Goal: Transaction & Acquisition: Purchase product/service

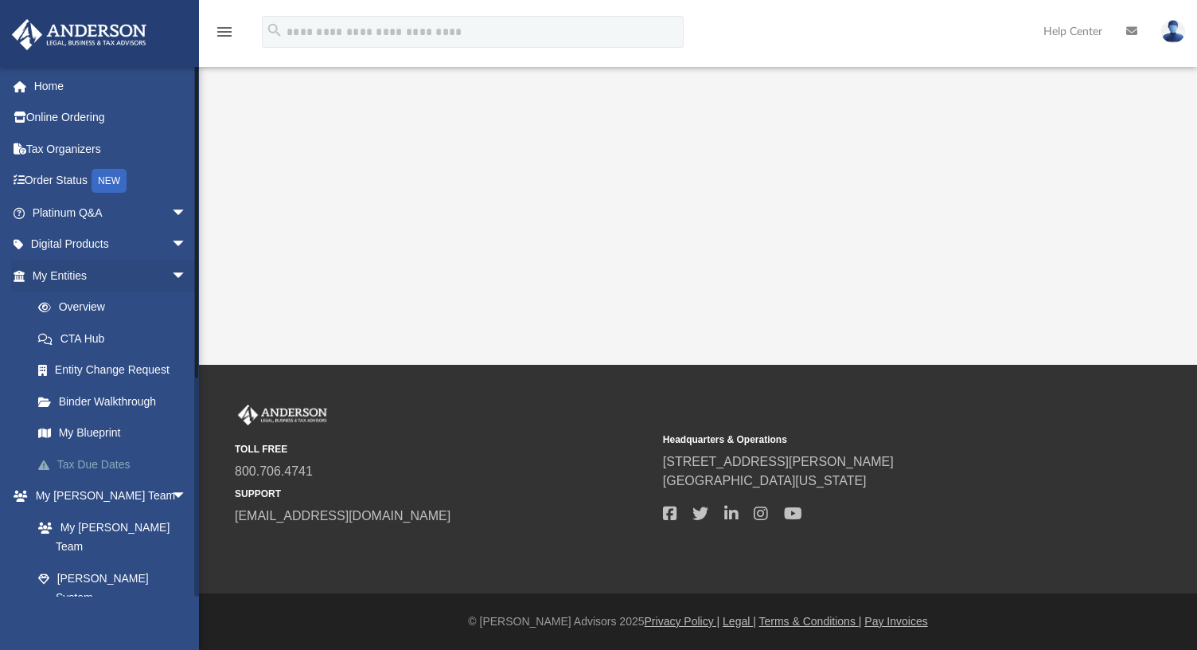
click at [116, 461] on link "Tax Due Dates" at bounding box center [116, 464] width 189 height 32
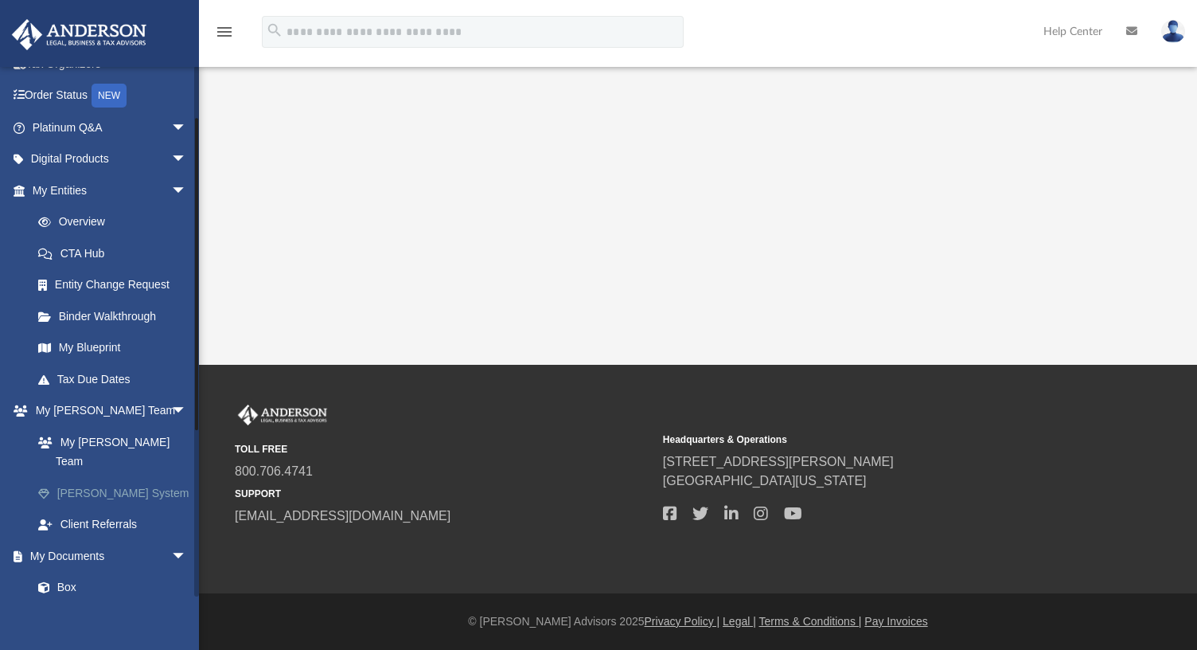
scroll to position [102, 0]
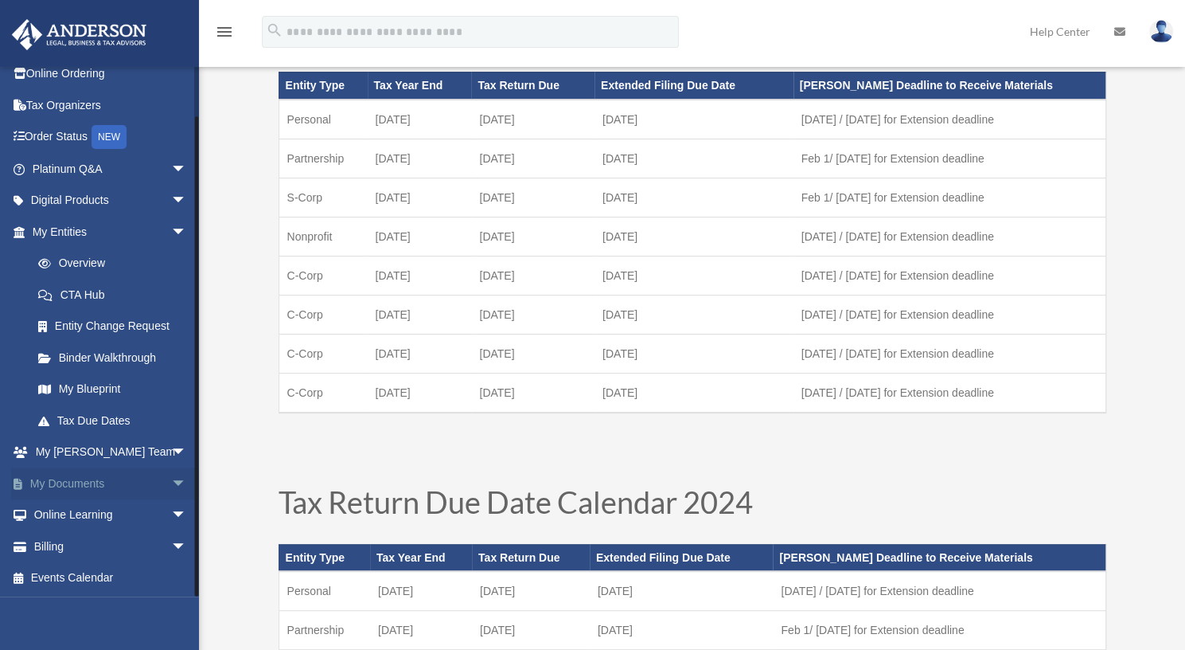
scroll to position [111, 0]
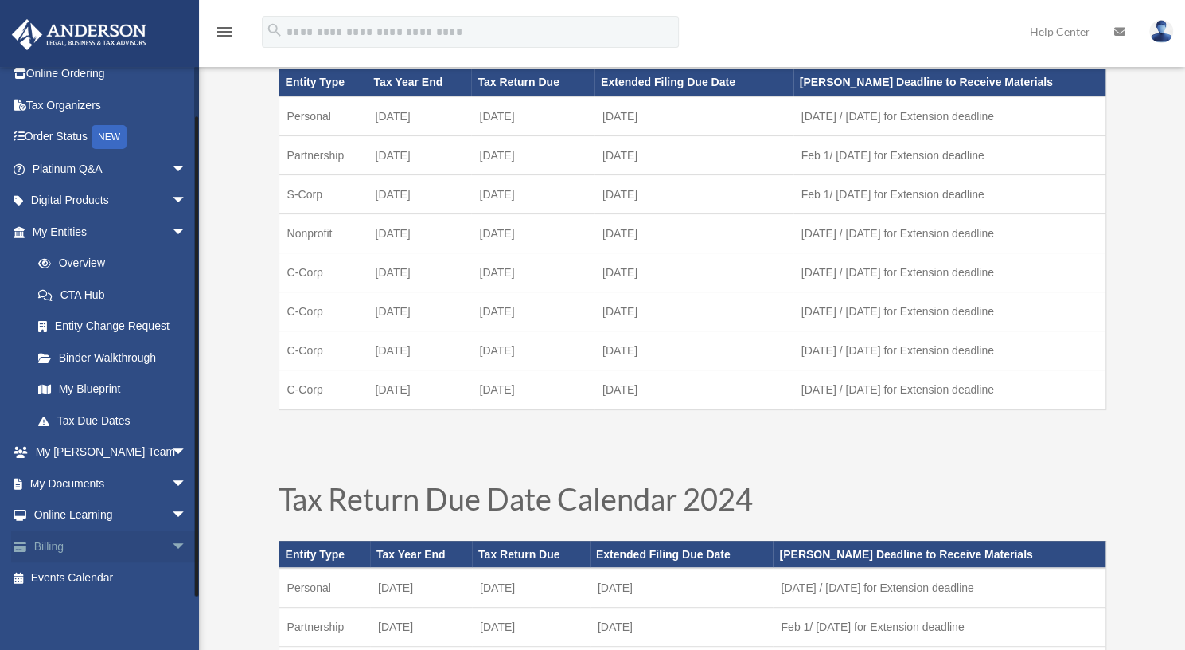
click at [91, 542] on link "Billing arrow_drop_down" at bounding box center [111, 546] width 200 height 32
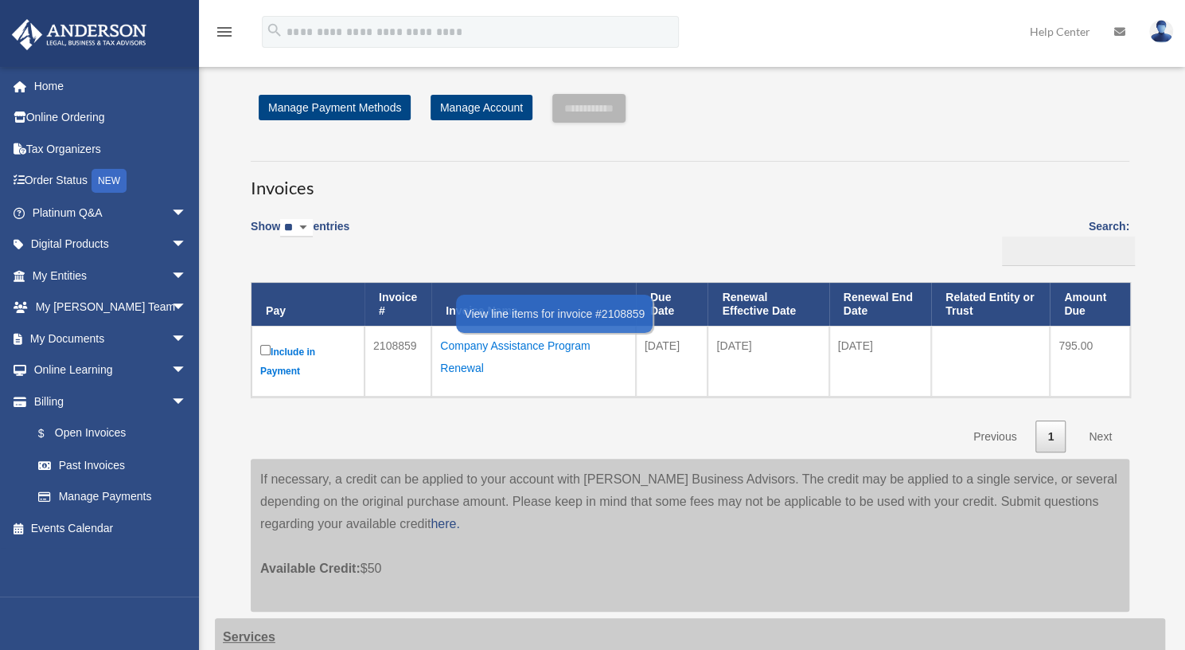
click at [489, 345] on div "Company Assistance Program Renewal" at bounding box center [533, 356] width 187 height 45
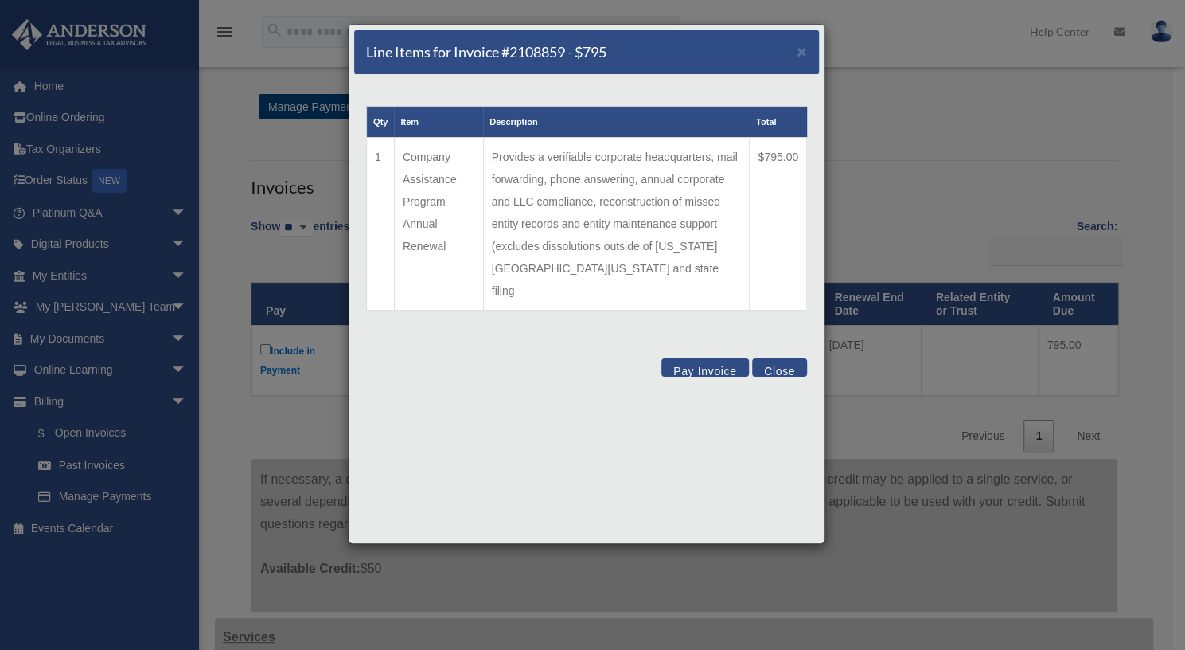
click at [780, 358] on button "Close" at bounding box center [779, 367] width 55 height 18
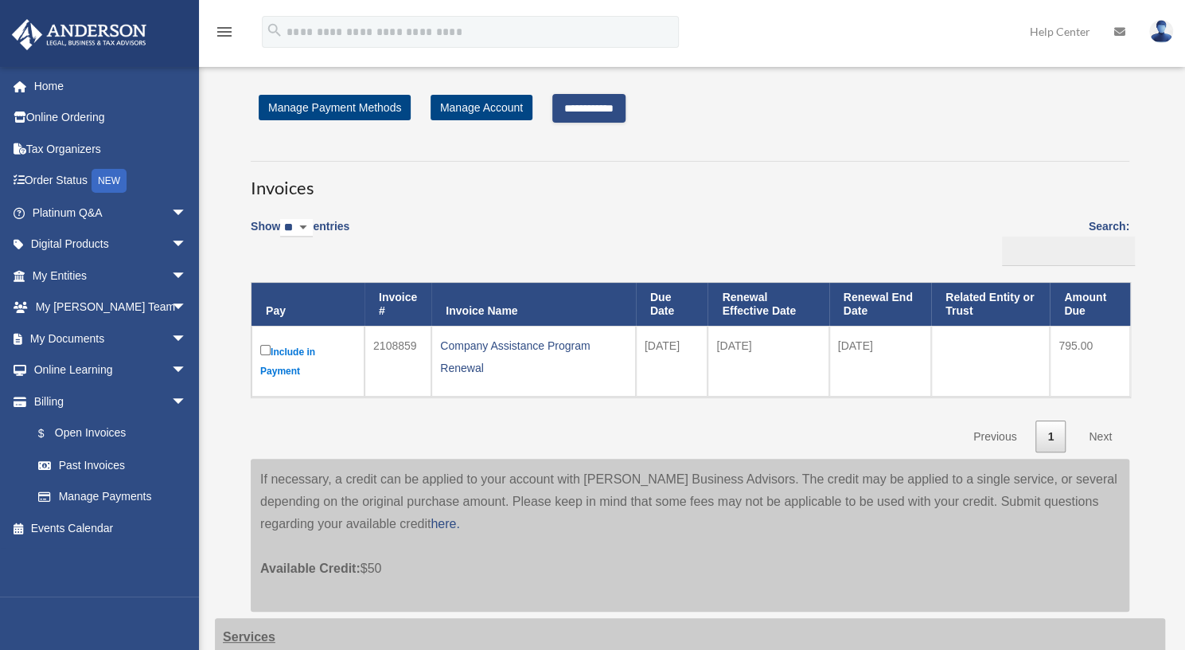
click at [603, 106] on input "**********" at bounding box center [588, 108] width 73 height 29
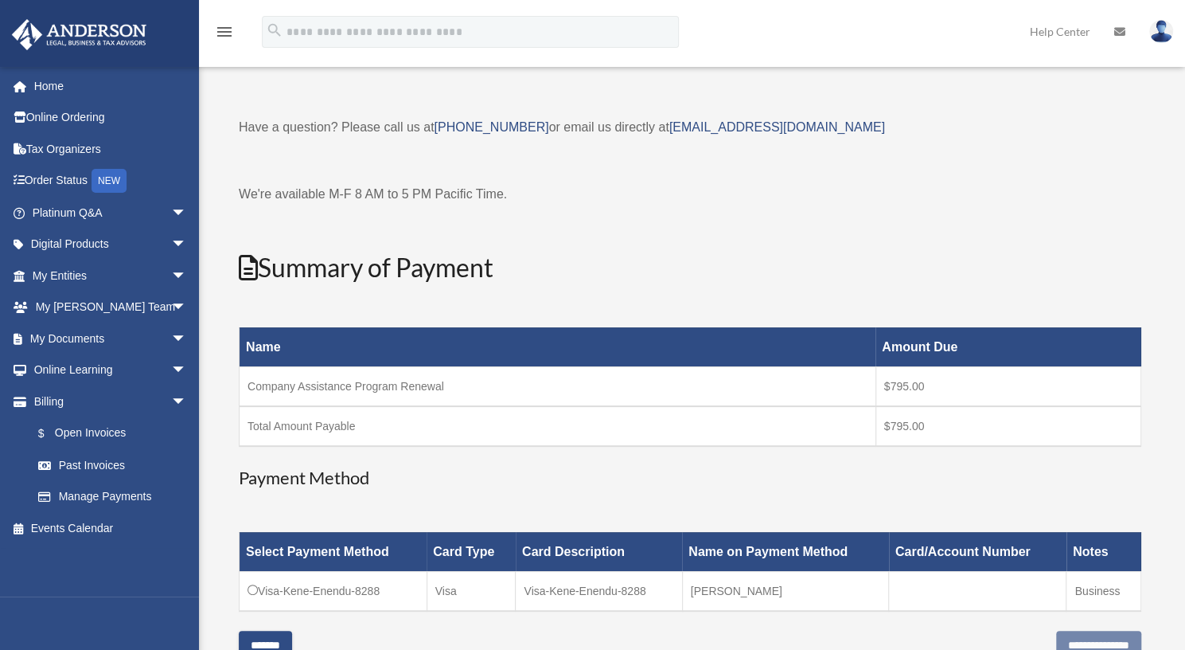
scroll to position [222, 0]
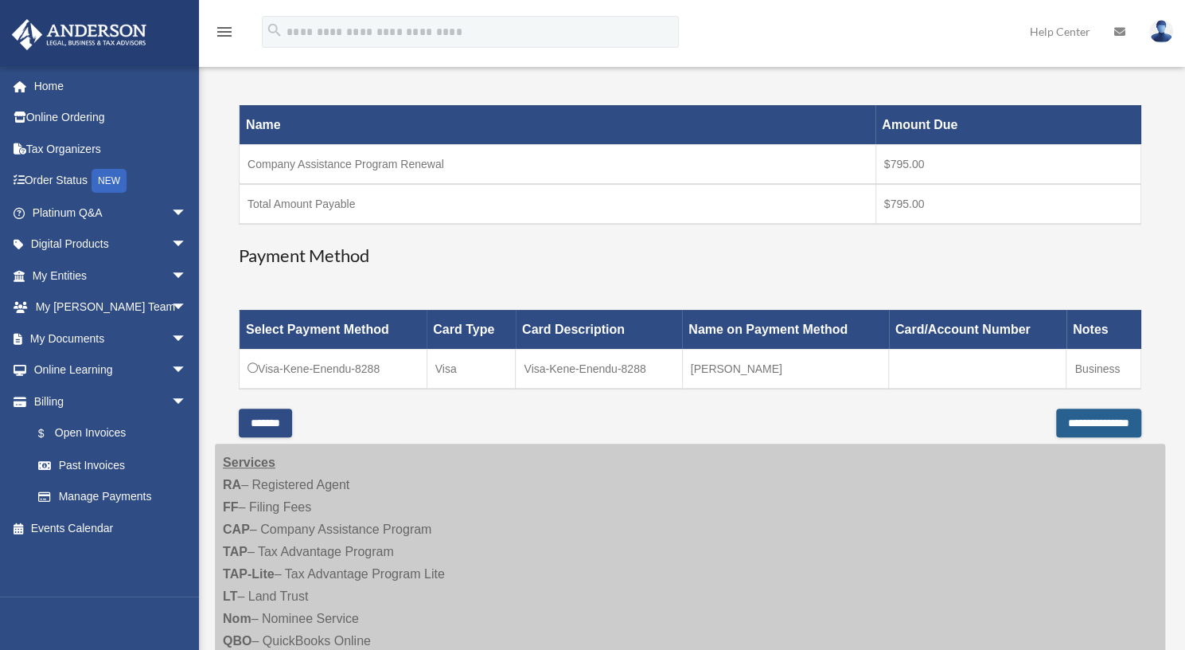
click at [1062, 420] on input "**********" at bounding box center [1098, 422] width 85 height 29
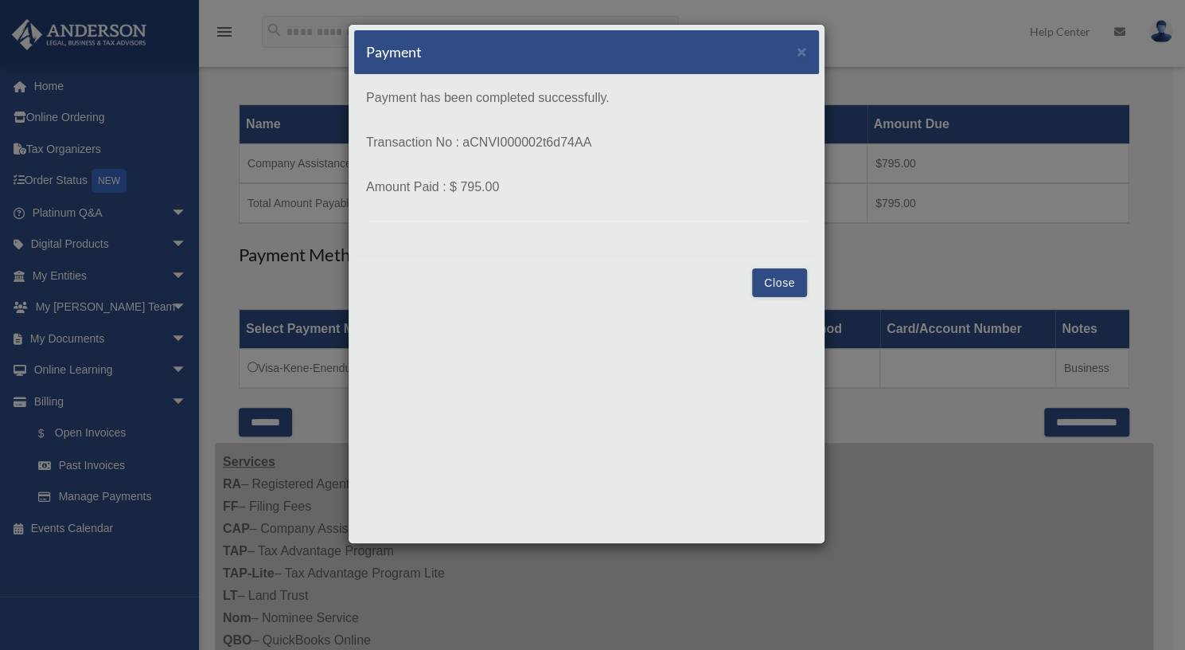
click at [791, 289] on button "Close" at bounding box center [779, 282] width 55 height 29
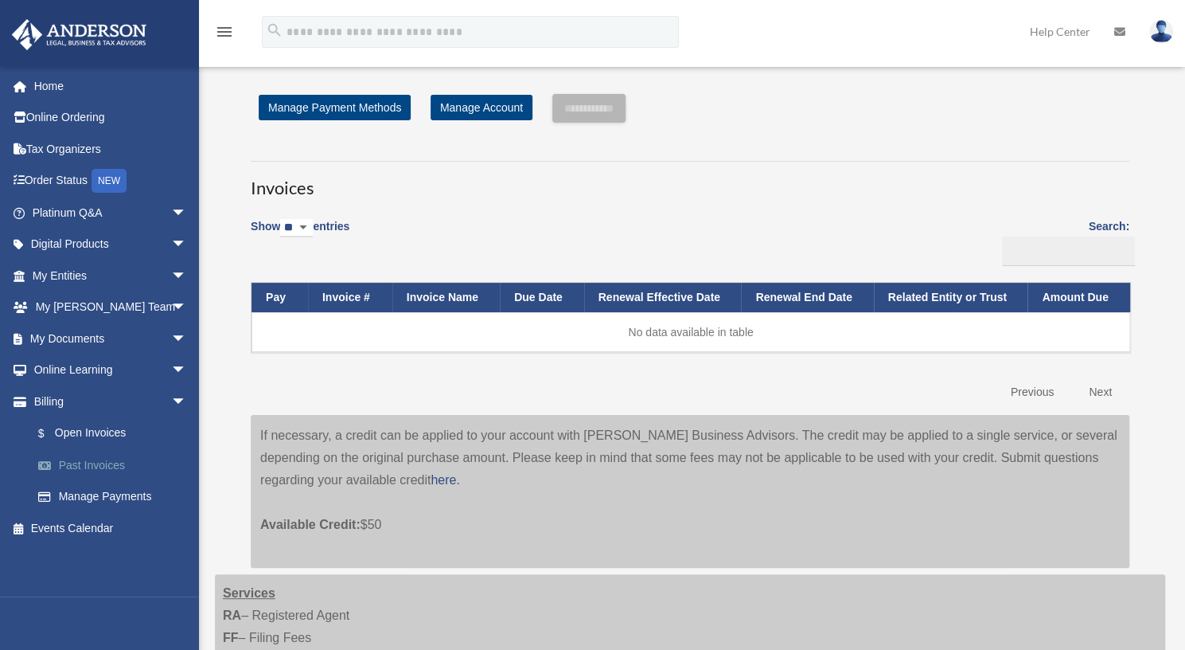
click at [100, 464] on link "Past Invoices" at bounding box center [116, 465] width 189 height 32
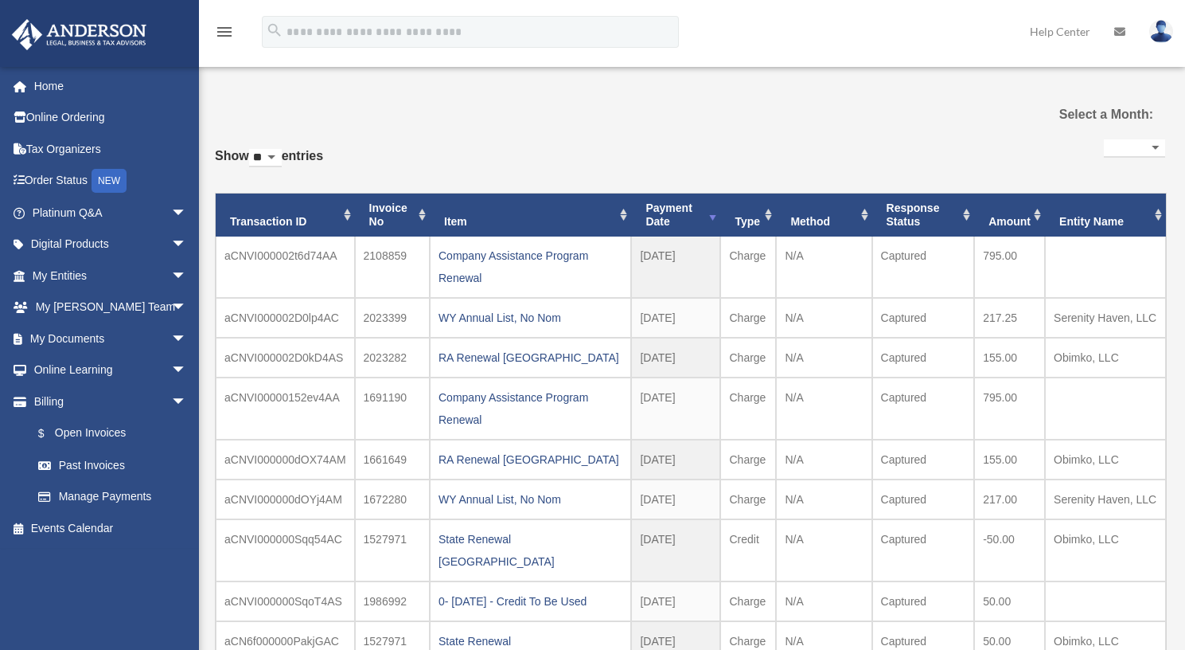
select select
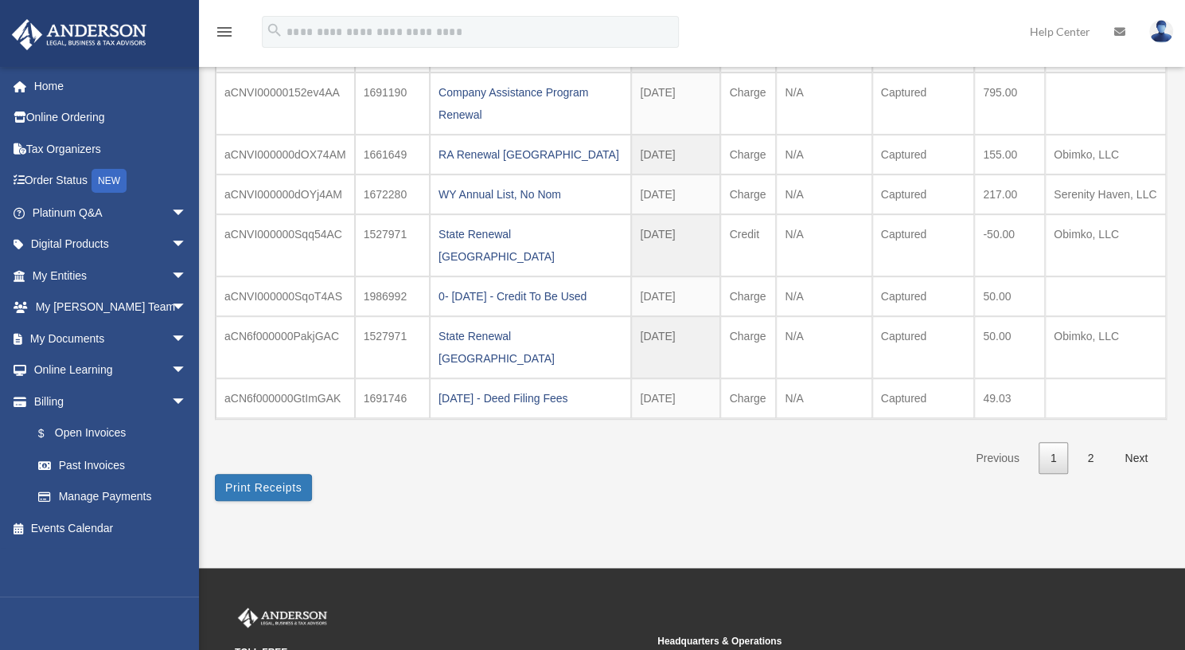
scroll to position [306, 0]
click at [1153, 38] on img at bounding box center [1161, 31] width 24 height 23
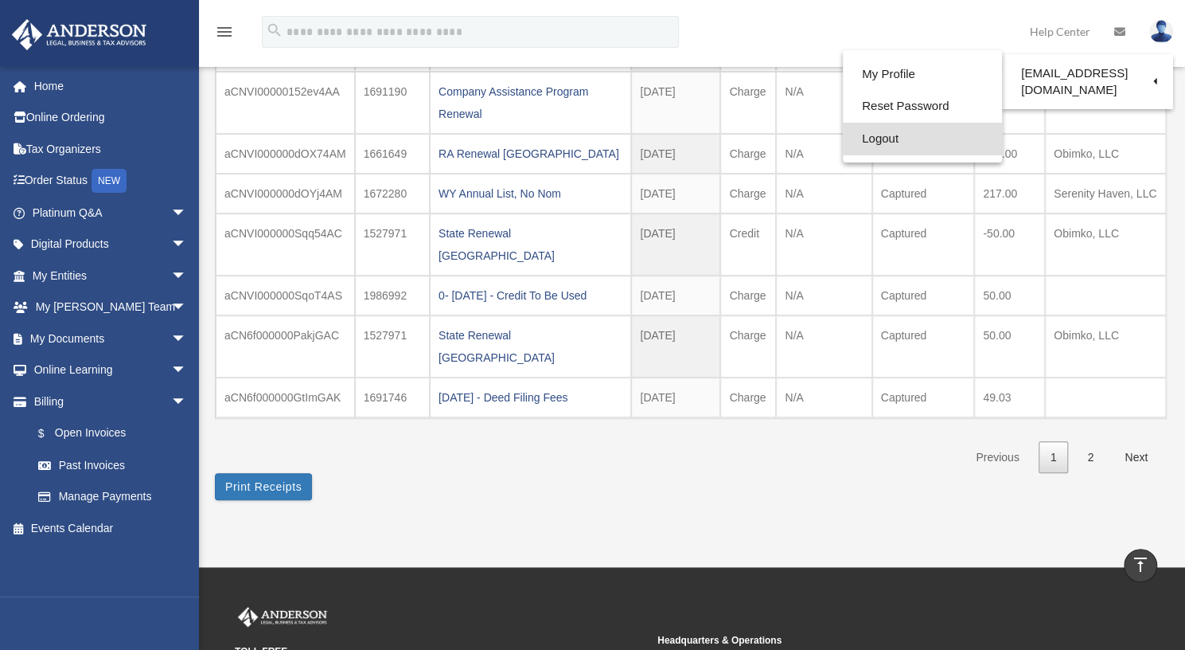
click at [843, 144] on link "Logout" at bounding box center [922, 139] width 159 height 33
